Goal: Task Accomplishment & Management: Manage account settings

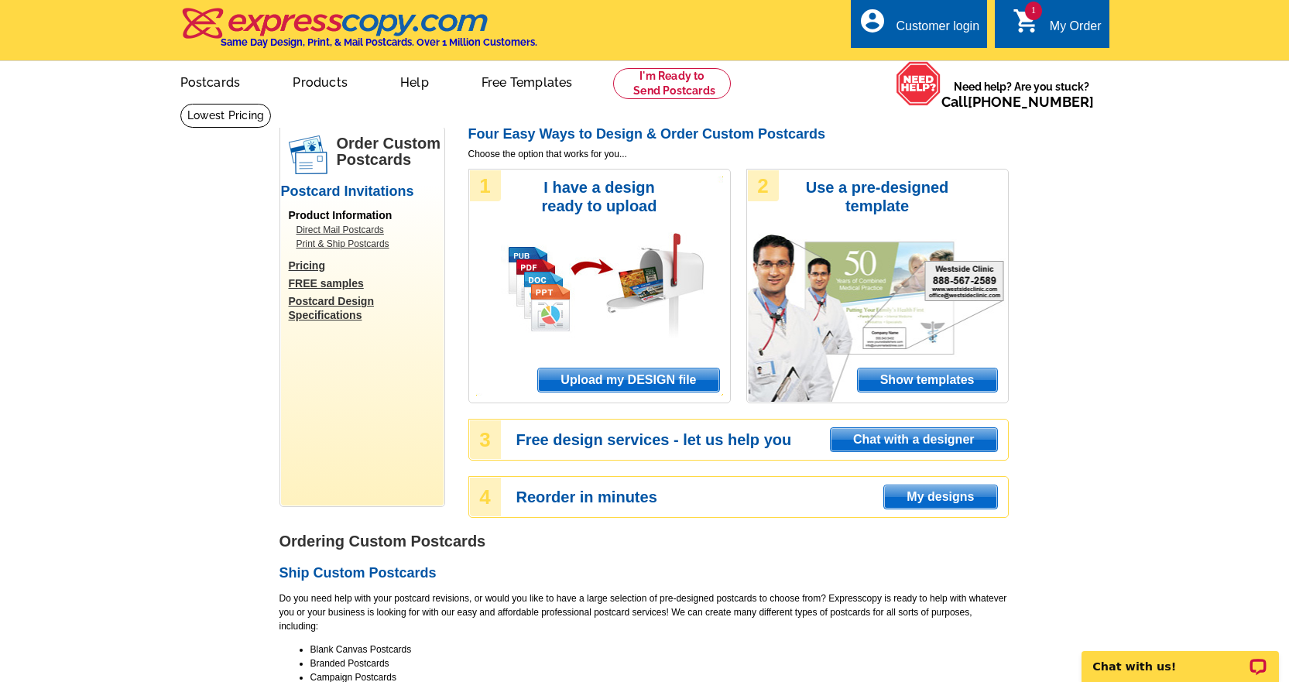
click at [1071, 24] on div "My Order" at bounding box center [1076, 30] width 52 height 22
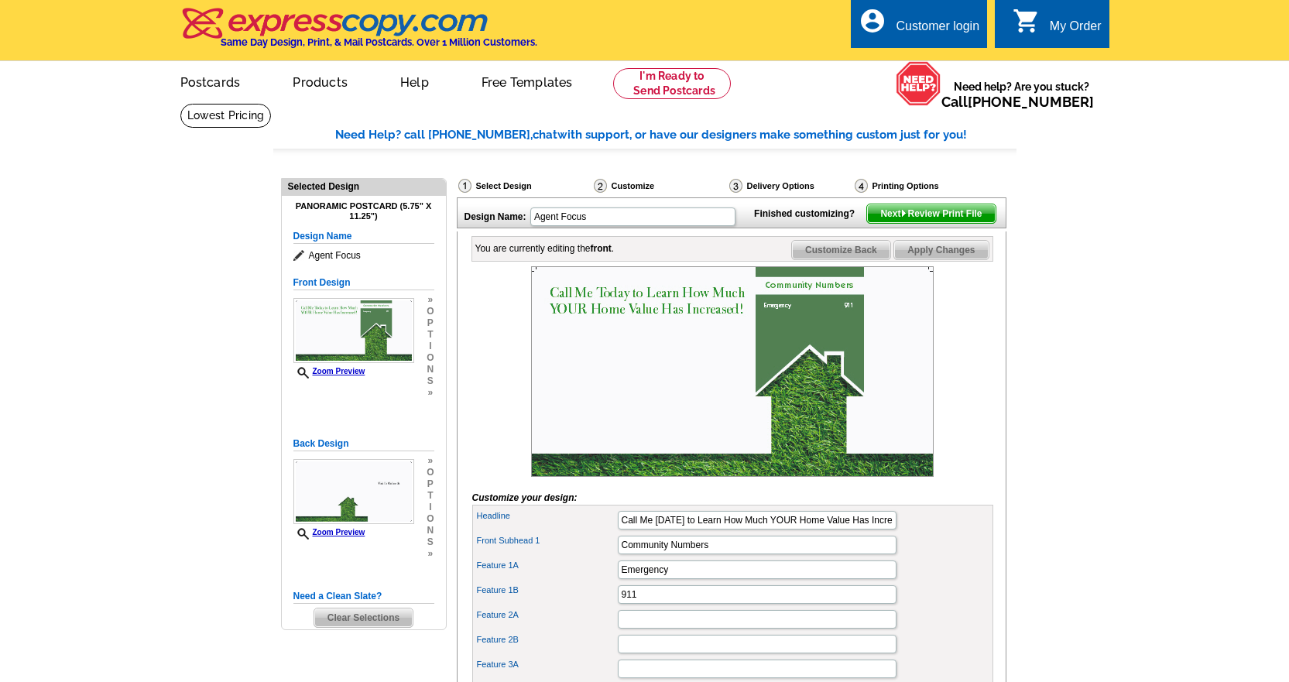
click at [934, 19] on div "Customer login" at bounding box center [938, 30] width 84 height 22
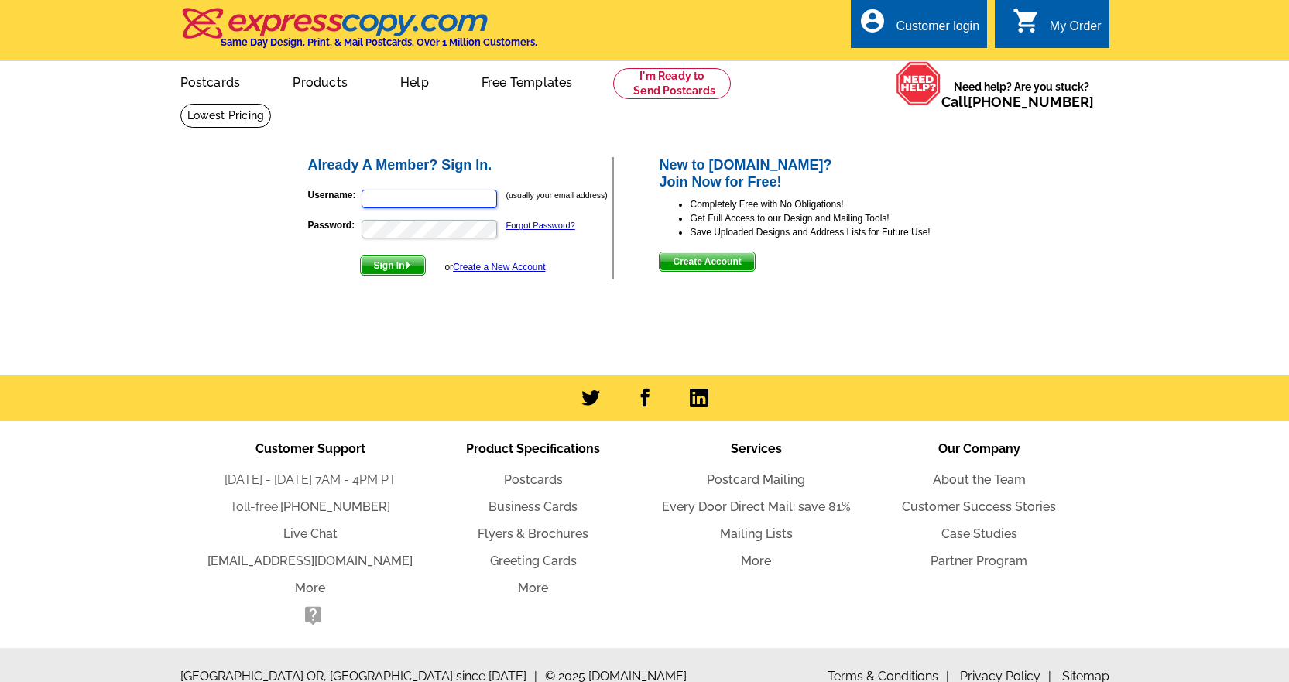
type input "melissaz@byreferralonly.com"
